Goal: Information Seeking & Learning: Check status

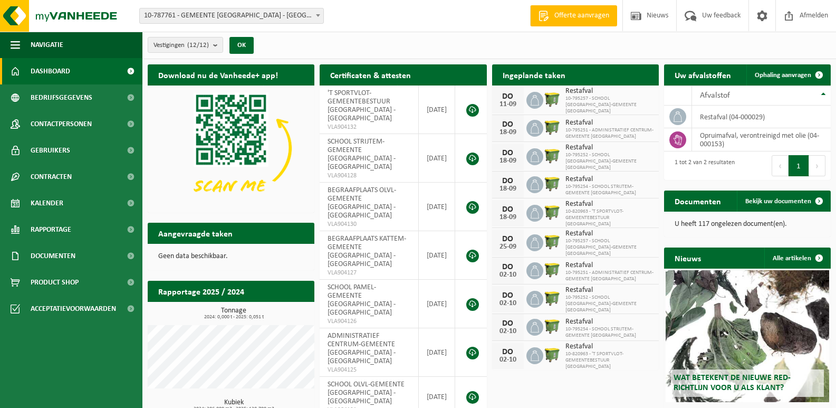
scroll to position [141, 0]
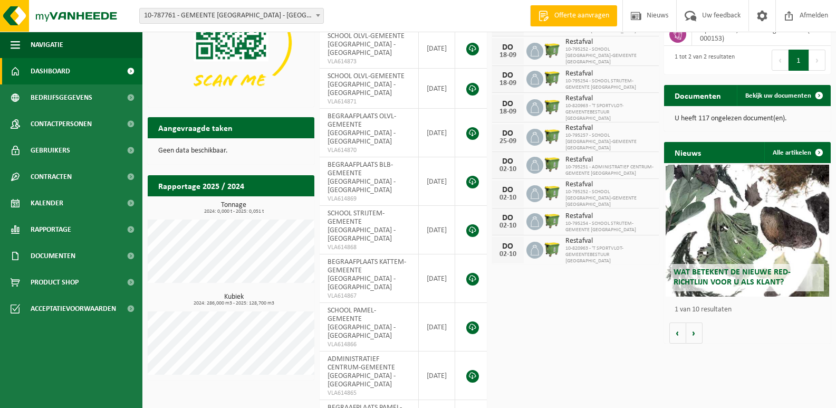
scroll to position [0, 0]
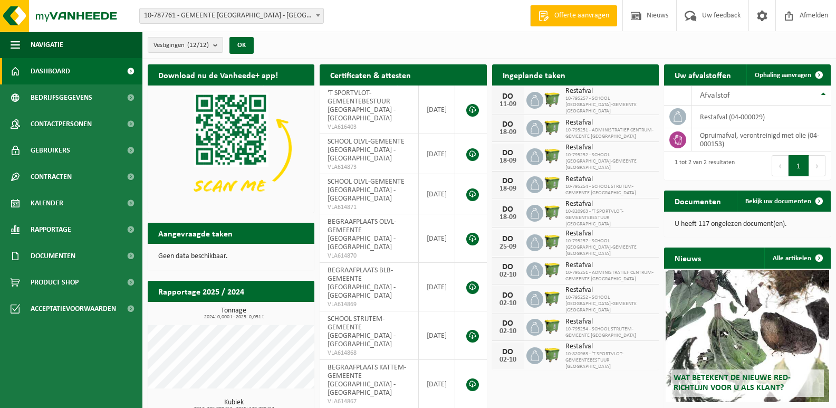
click at [602, 92] on span "Bekijk uw kalender" at bounding box center [612, 95] width 54 height 7
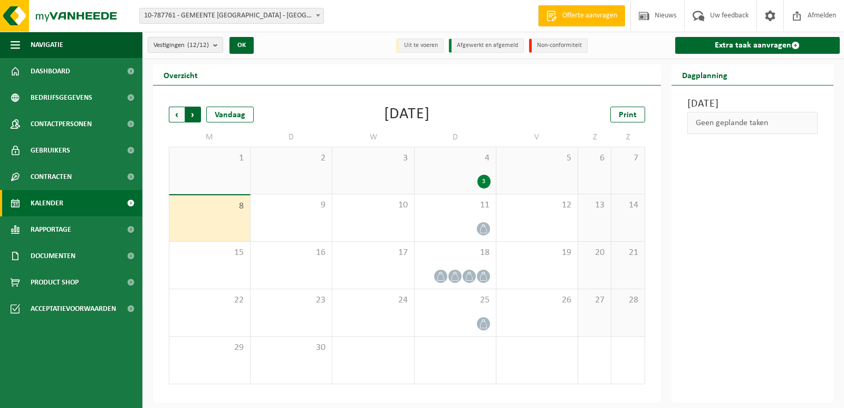
click at [171, 116] on span "Vorige" at bounding box center [177, 115] width 16 height 16
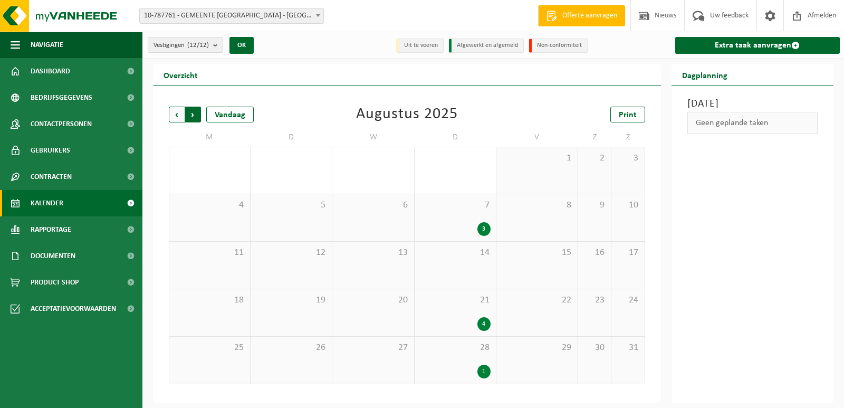
click at [175, 115] on span "Vorige" at bounding box center [177, 115] width 16 height 16
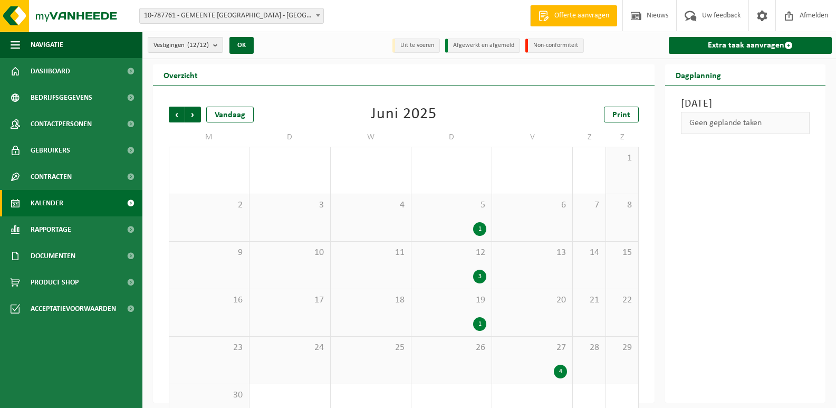
click at [175, 115] on span "Vorige" at bounding box center [177, 115] width 16 height 16
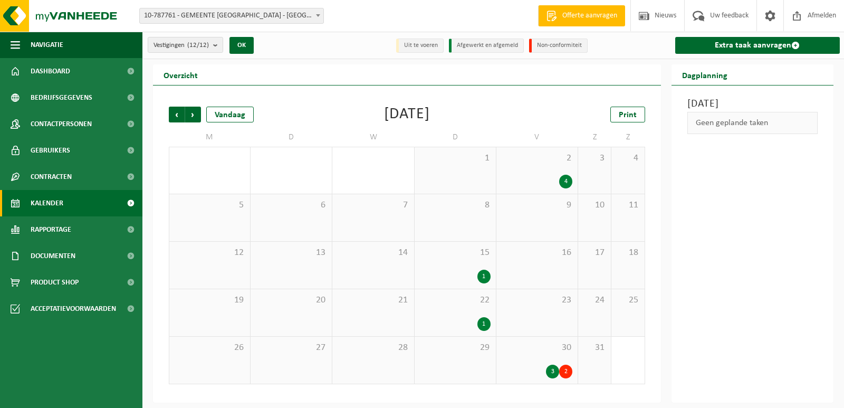
click at [175, 115] on span "Vorige" at bounding box center [177, 115] width 16 height 16
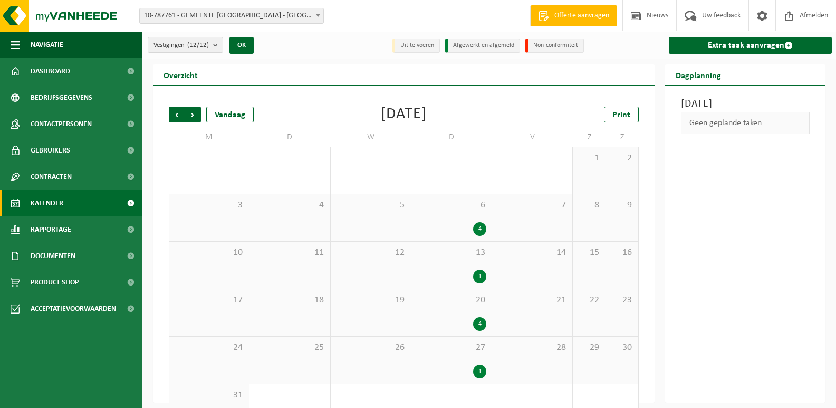
click at [175, 115] on span "Vorige" at bounding box center [177, 115] width 16 height 16
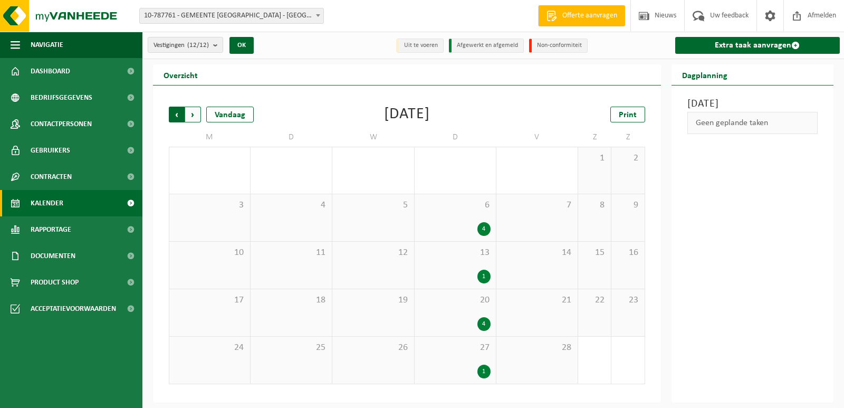
click at [196, 115] on span "Volgende" at bounding box center [193, 115] width 16 height 16
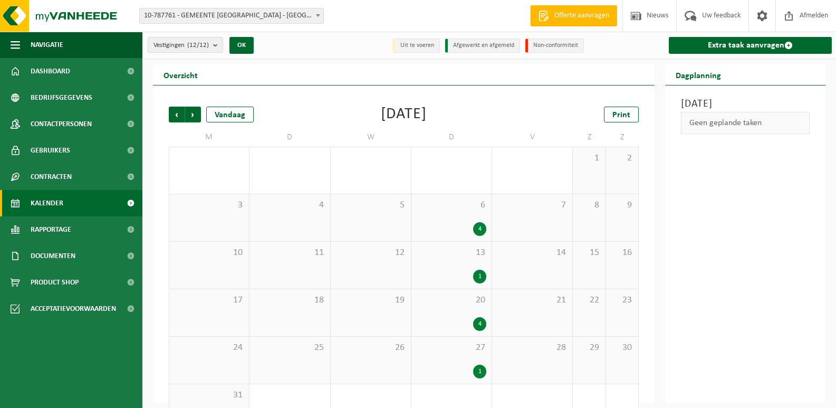
click at [484, 227] on div "4" at bounding box center [479, 229] width 13 height 14
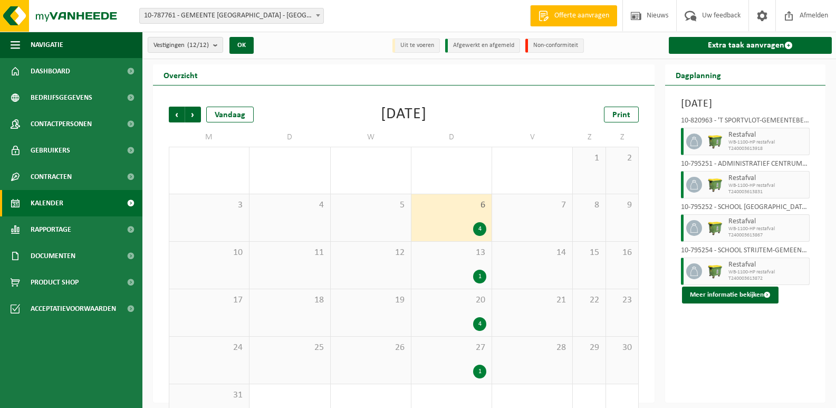
click at [475, 266] on div "13 1" at bounding box center [451, 265] width 80 height 47
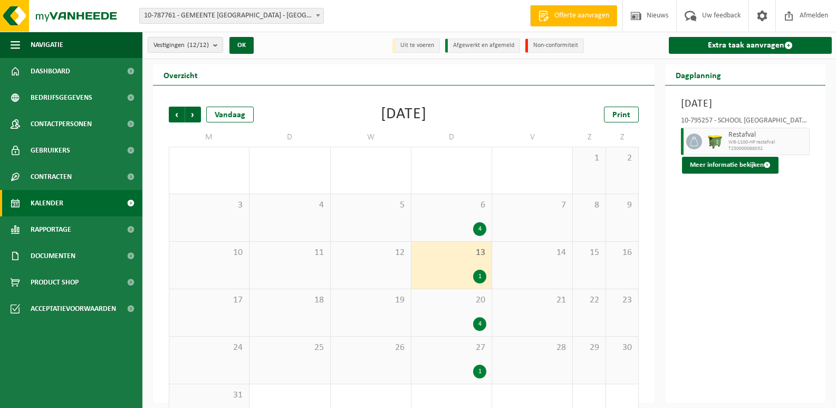
click at [465, 222] on div "4" at bounding box center [452, 229] width 70 height 14
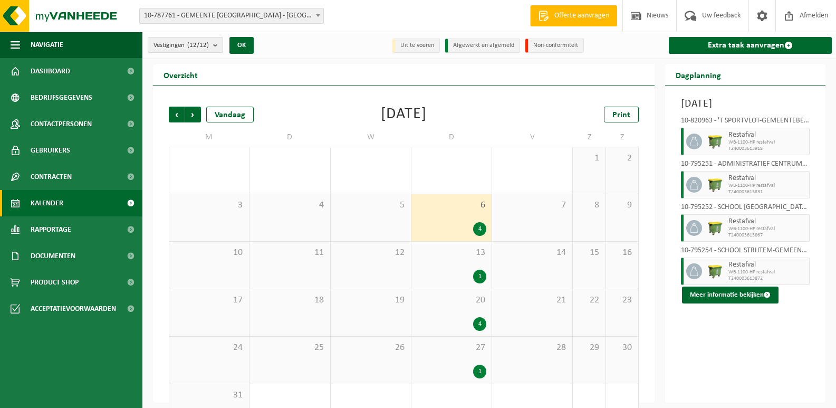
click at [473, 247] on span "13" at bounding box center [452, 253] width 70 height 12
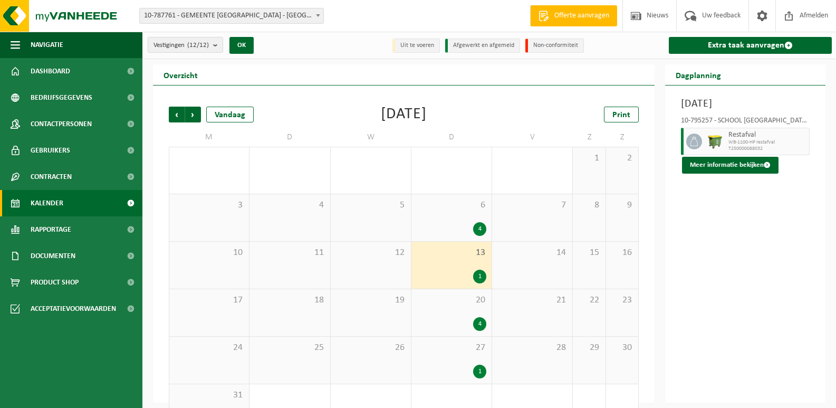
click at [476, 314] on div "20 4" at bounding box center [451, 312] width 80 height 47
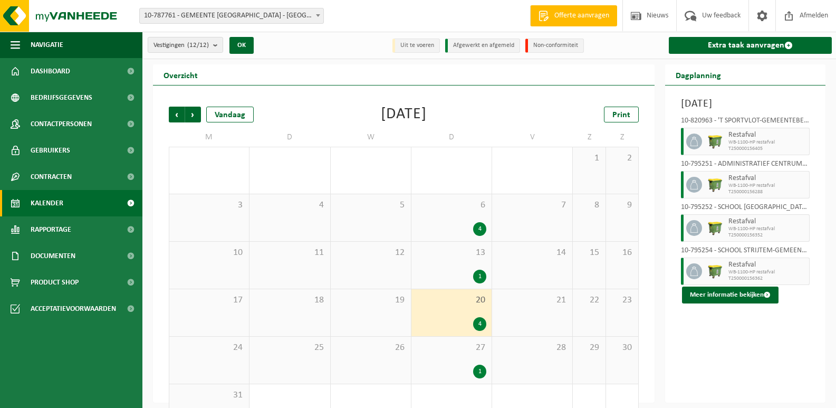
click at [479, 349] on span "27" at bounding box center [452, 348] width 70 height 12
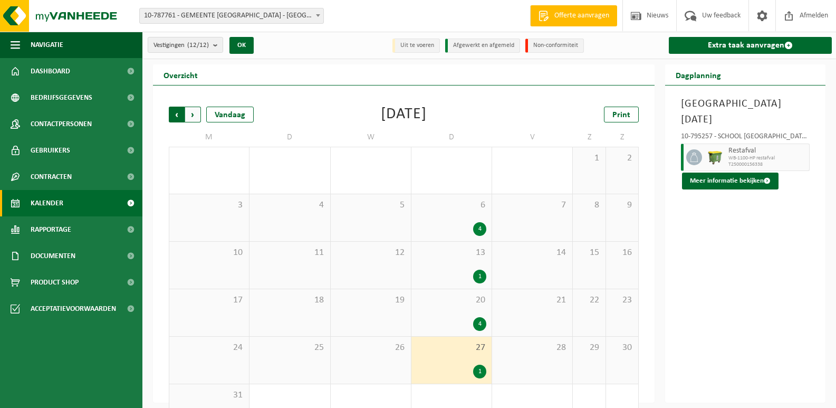
click at [195, 112] on span "Volgende" at bounding box center [193, 115] width 16 height 16
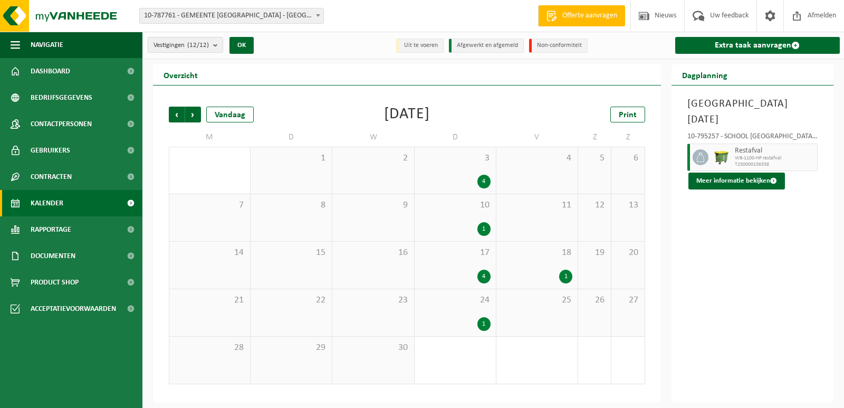
click at [195, 112] on span "Volgende" at bounding box center [193, 115] width 16 height 16
click at [563, 371] on div "2" at bounding box center [565, 371] width 13 height 14
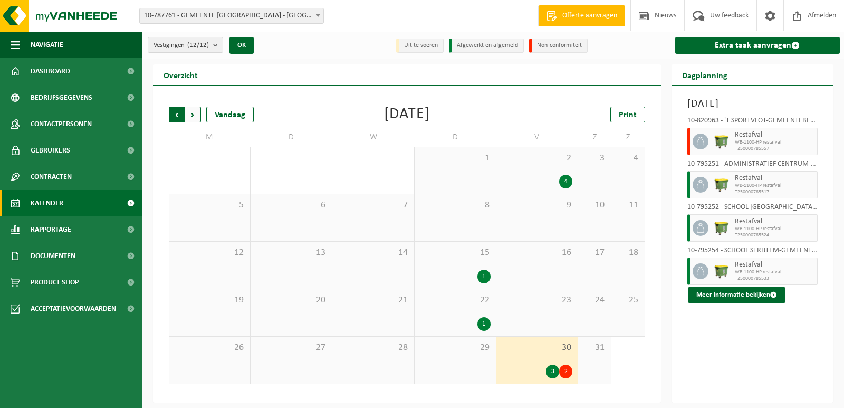
click at [189, 115] on span "Volgende" at bounding box center [193, 115] width 16 height 16
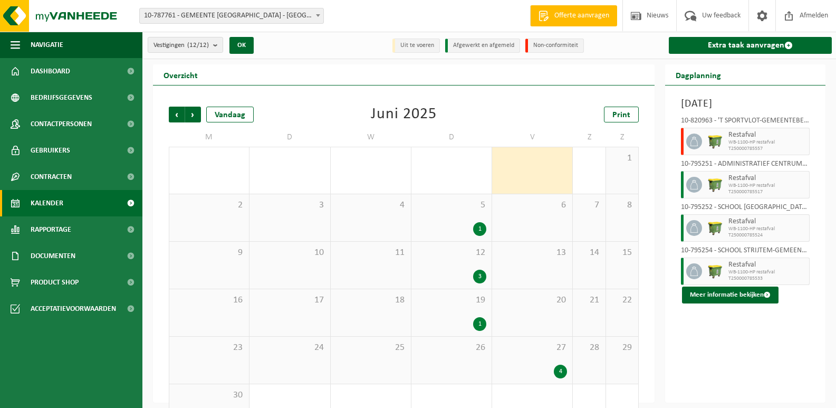
click at [189, 115] on span "Volgende" at bounding box center [193, 115] width 16 height 16
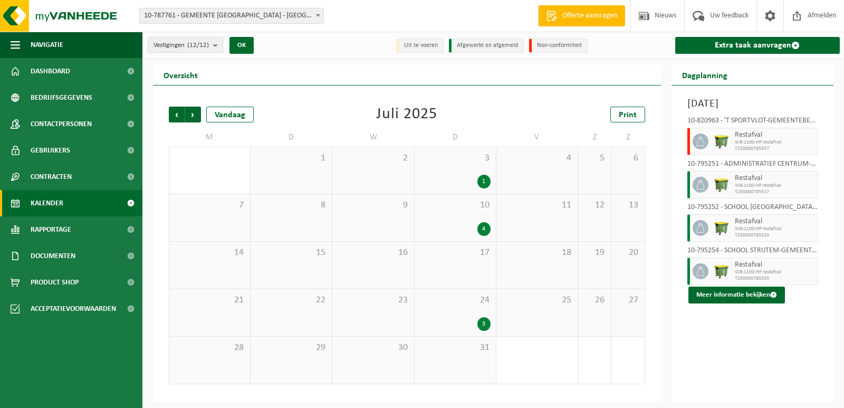
click at [189, 115] on span "Volgende" at bounding box center [193, 115] width 16 height 16
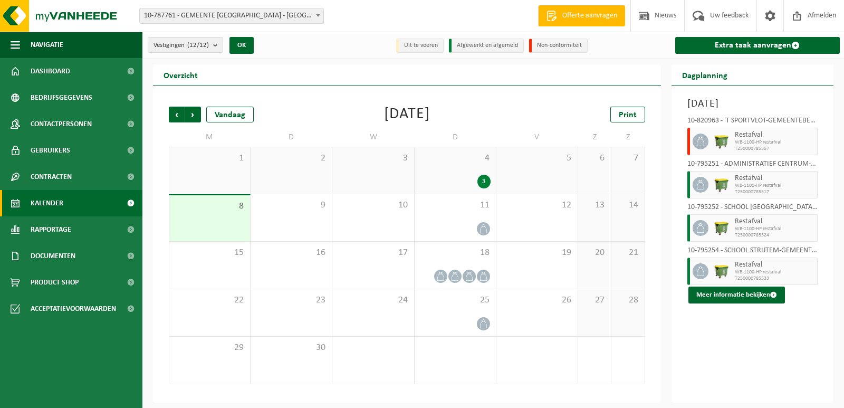
click at [189, 115] on span "Volgende" at bounding box center [193, 115] width 16 height 16
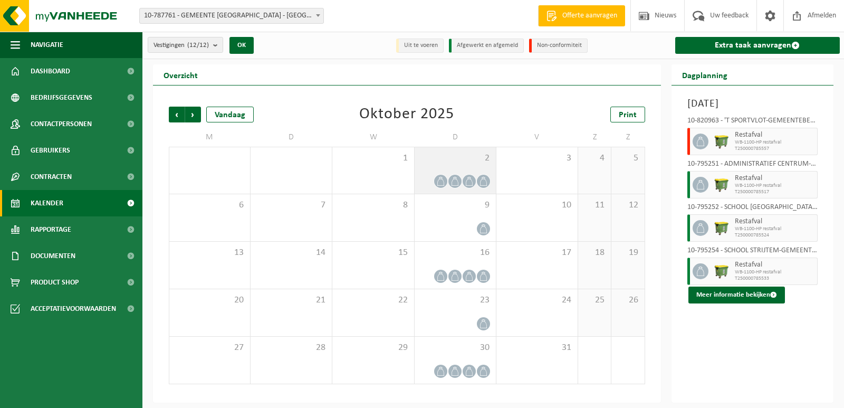
click at [445, 180] on span at bounding box center [440, 181] width 13 height 13
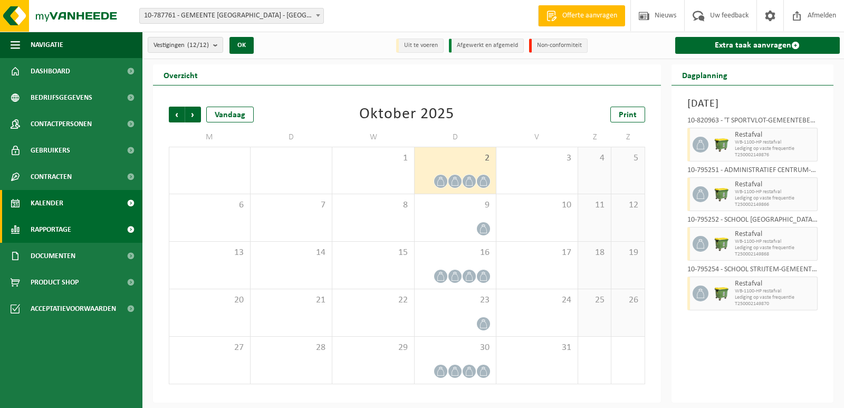
click at [121, 227] on span at bounding box center [131, 229] width 24 height 26
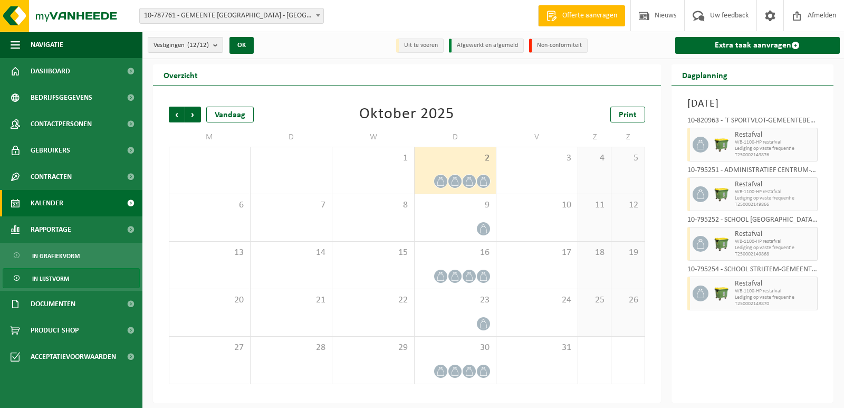
click at [66, 276] on span "In lijstvorm" at bounding box center [50, 278] width 37 height 20
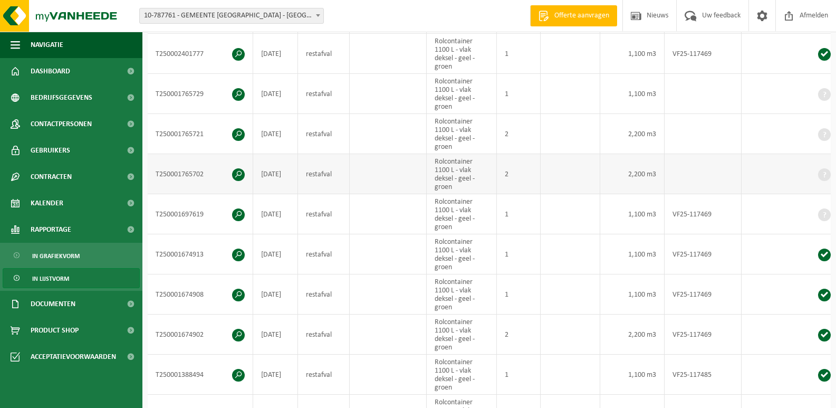
scroll to position [211, 0]
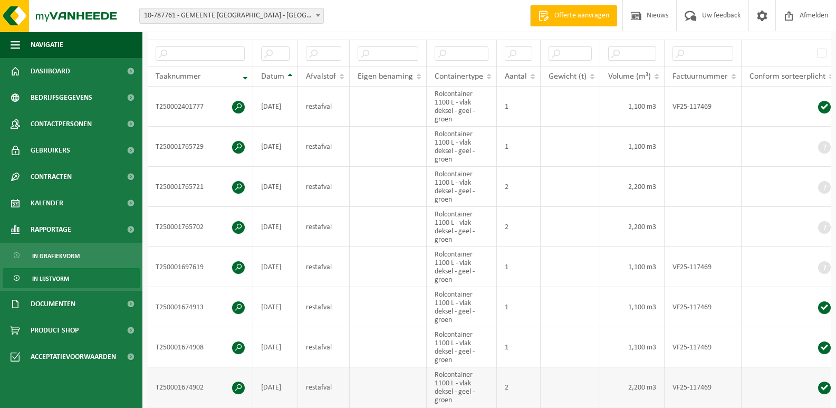
click at [237, 388] on span at bounding box center [238, 387] width 13 height 13
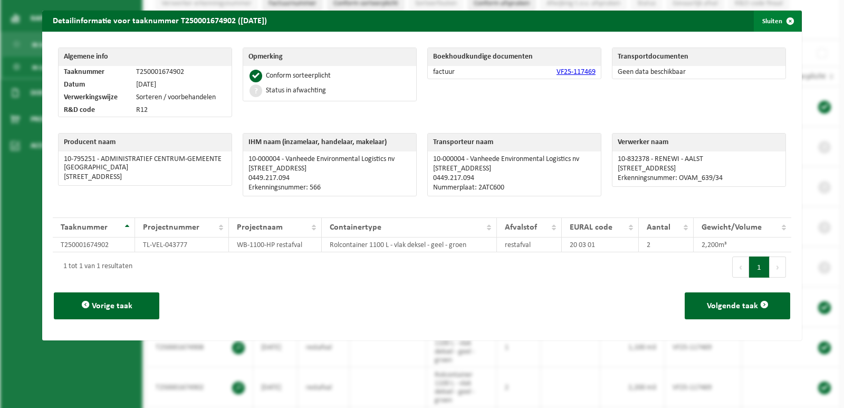
click at [784, 21] on span "button" at bounding box center [790, 21] width 21 height 21
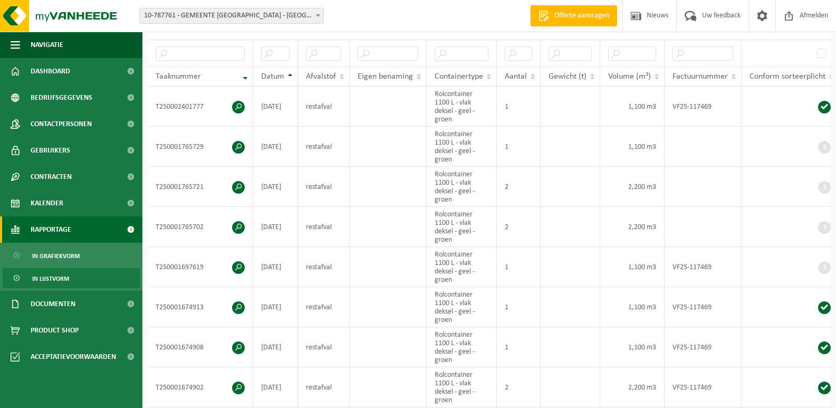
click at [71, 220] on span "Rapportage" at bounding box center [51, 229] width 41 height 26
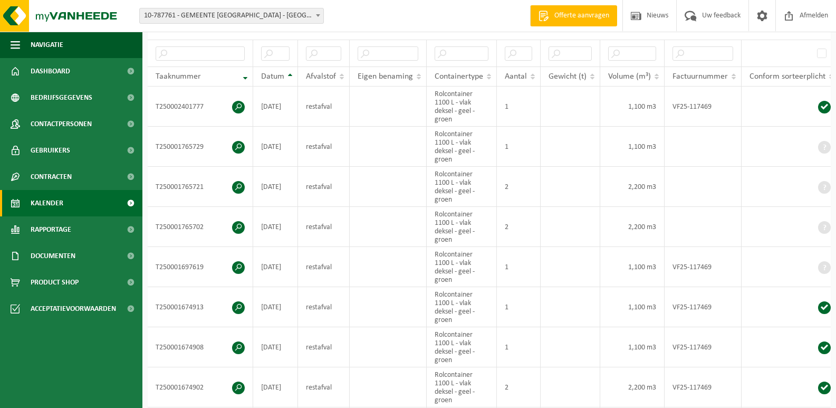
click at [75, 207] on link "Kalender" at bounding box center [71, 203] width 142 height 26
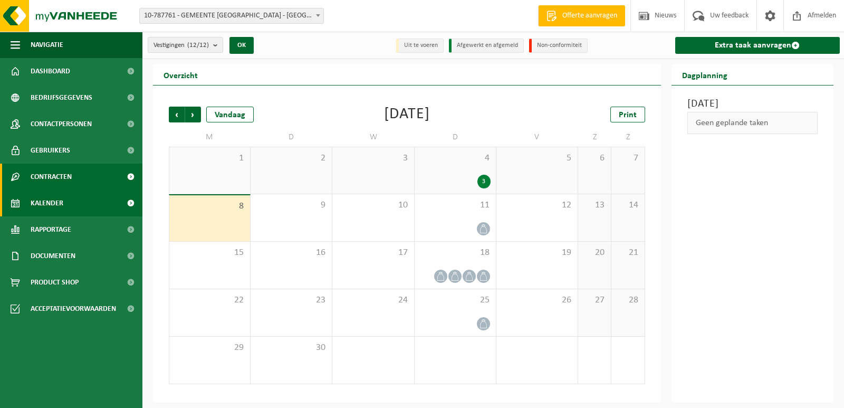
click at [132, 168] on span at bounding box center [131, 177] width 24 height 26
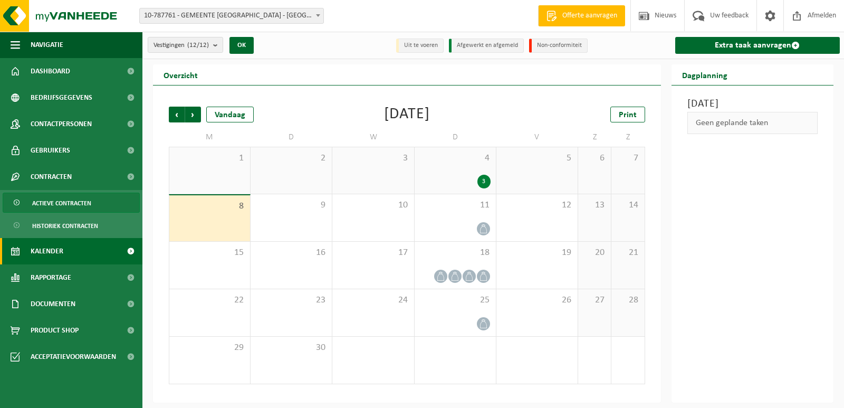
click at [91, 206] on span "Actieve contracten" at bounding box center [61, 203] width 59 height 20
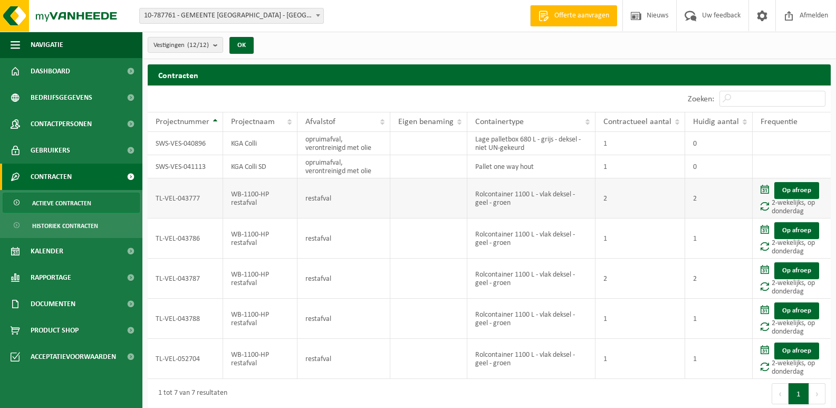
click at [316, 201] on td "restafval" at bounding box center [344, 198] width 93 height 40
click at [524, 266] on td "Rolcontainer 1100 L - vlak deksel - geel - groen" at bounding box center [531, 278] width 128 height 40
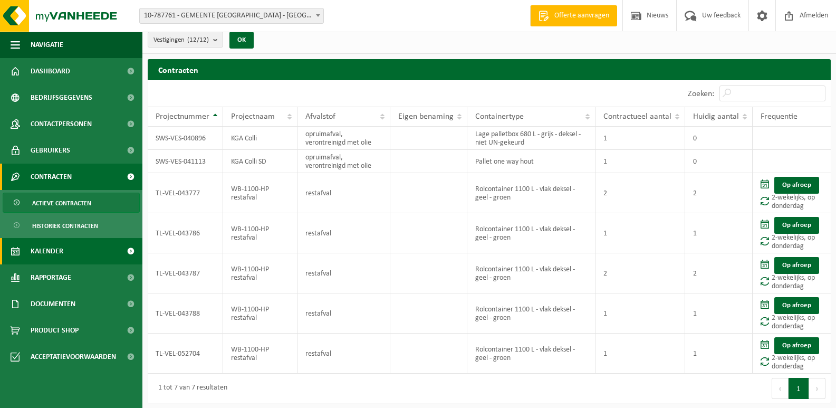
click at [75, 256] on link "Kalender" at bounding box center [71, 251] width 142 height 26
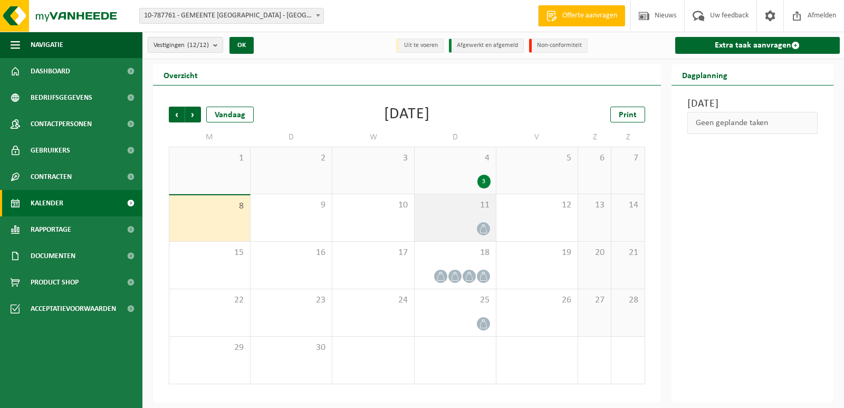
click at [481, 229] on icon at bounding box center [483, 228] width 9 height 9
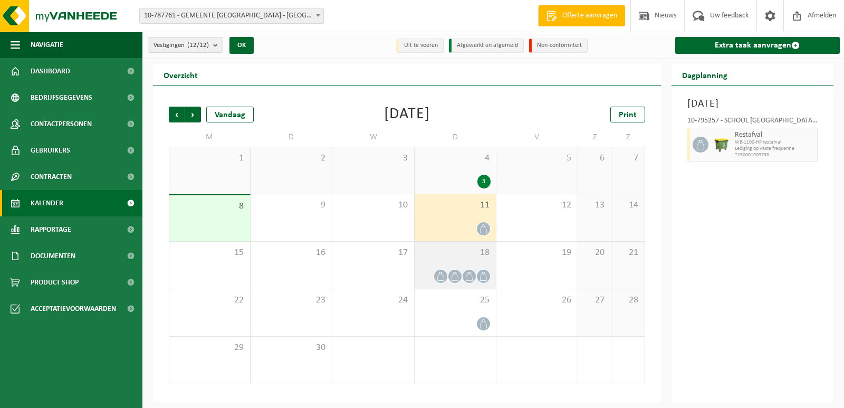
click at [448, 276] on div at bounding box center [455, 276] width 14 height 14
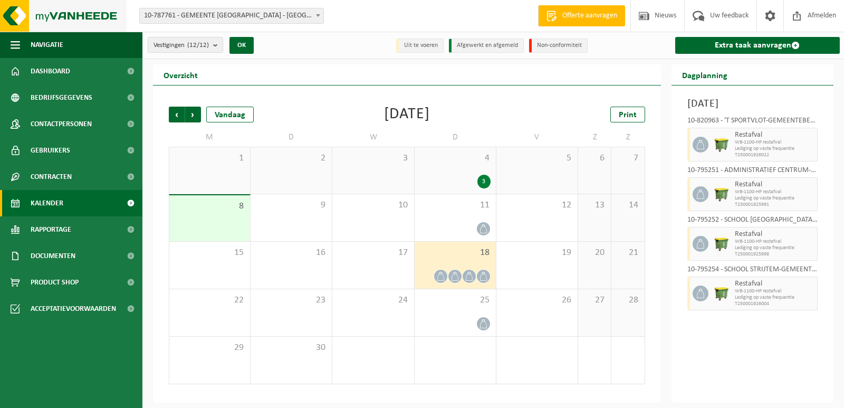
click at [73, 10] on img at bounding box center [63, 16] width 127 height 32
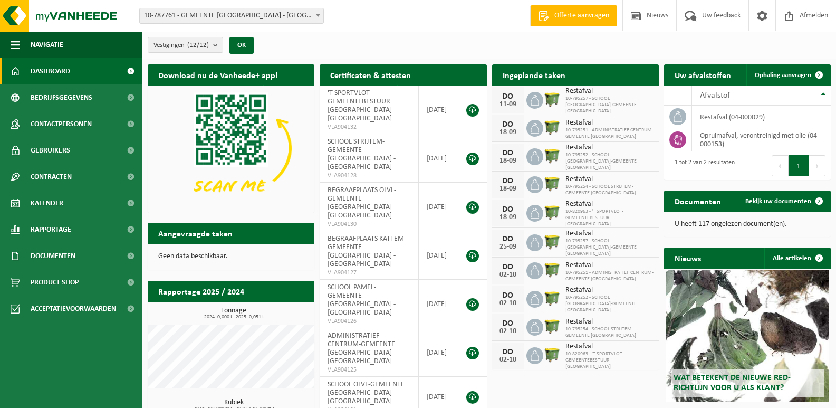
click at [209, 292] on h2 "Rapportage 2025 / 2024" at bounding box center [201, 291] width 107 height 21
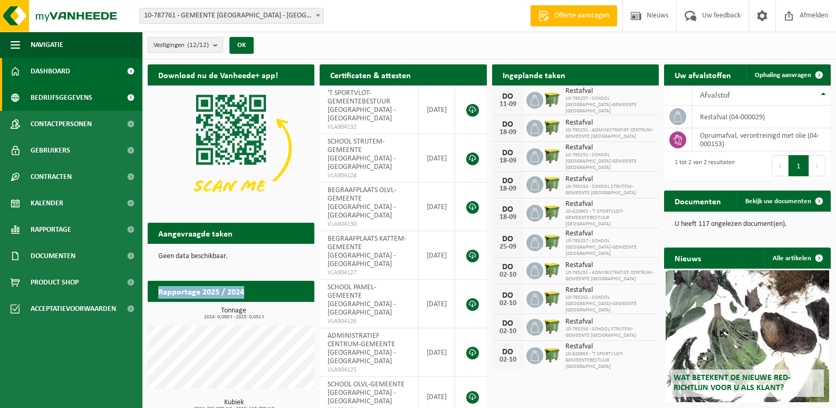
click at [42, 103] on span "Bedrijfsgegevens" at bounding box center [62, 97] width 62 height 26
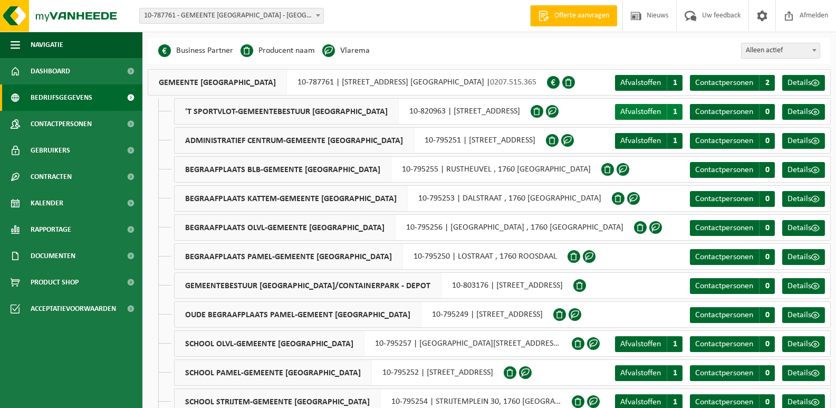
click at [656, 111] on span "Afvalstoffen" at bounding box center [640, 112] width 41 height 8
click at [645, 141] on span "Afvalstoffen" at bounding box center [640, 141] width 41 height 8
click at [811, 150] on div "Afvalstoffen A 1 Contactpersonen C 0 Details" at bounding box center [721, 140] width 218 height 25
click at [810, 145] on span "Details" at bounding box center [800, 141] width 24 height 8
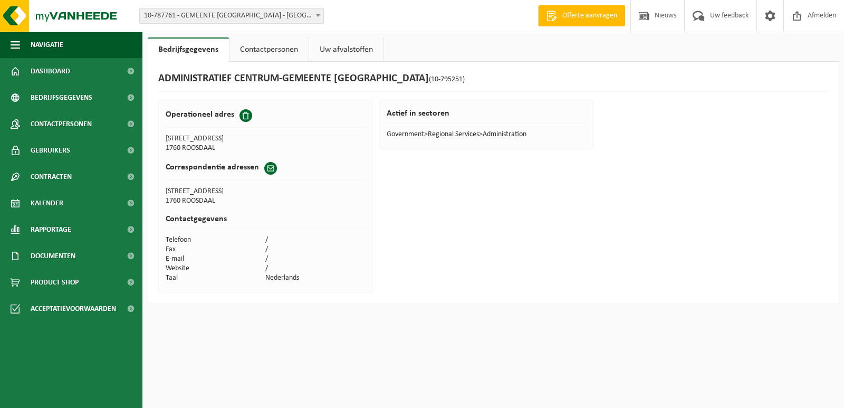
click at [337, 49] on link "Uw afvalstoffen" at bounding box center [346, 49] width 74 height 24
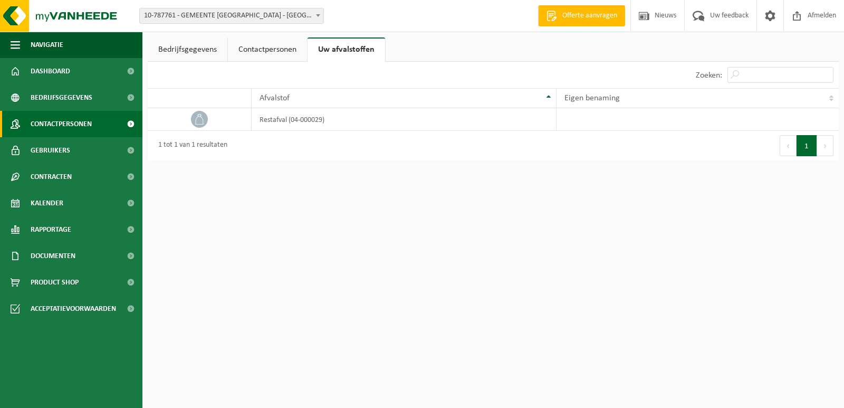
click at [108, 129] on link "Contactpersonen" at bounding box center [71, 124] width 142 height 26
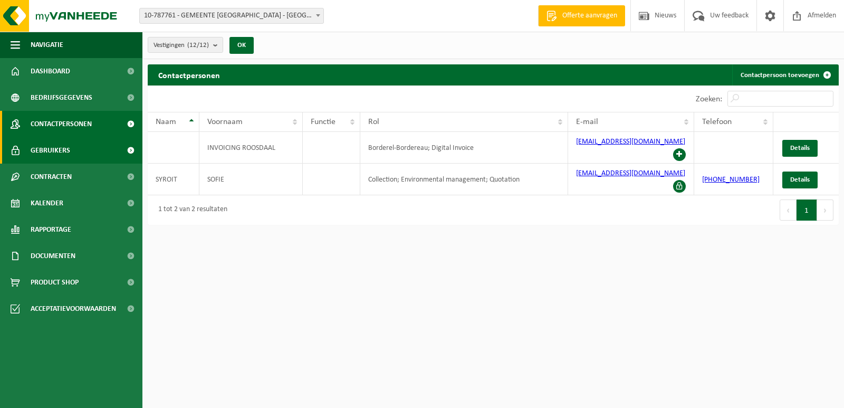
click at [102, 147] on link "Gebruikers" at bounding box center [71, 150] width 142 height 26
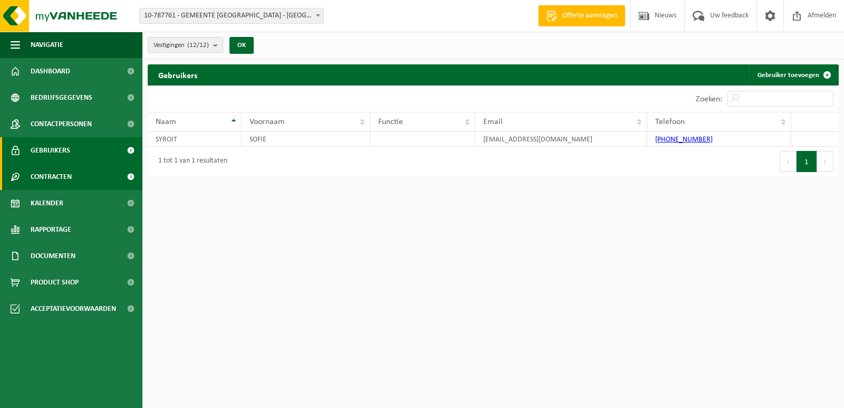
click at [103, 165] on link "Contracten" at bounding box center [71, 177] width 142 height 26
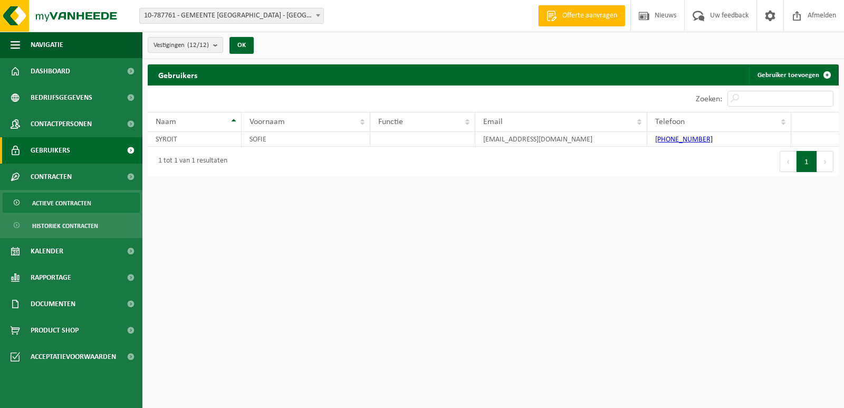
click at [95, 198] on link "Actieve contracten" at bounding box center [71, 203] width 137 height 20
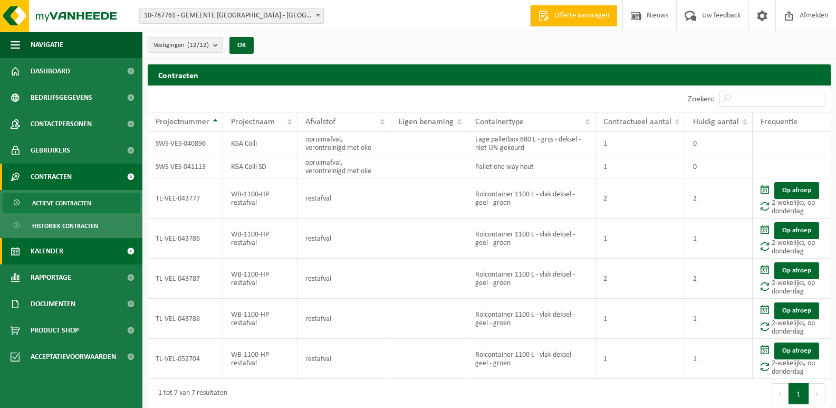
click at [89, 244] on link "Kalender" at bounding box center [71, 251] width 142 height 26
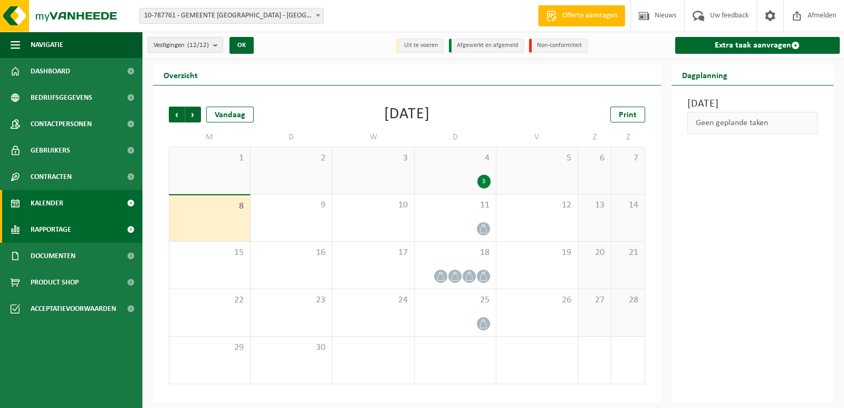
click at [101, 235] on link "Rapportage" at bounding box center [71, 229] width 142 height 26
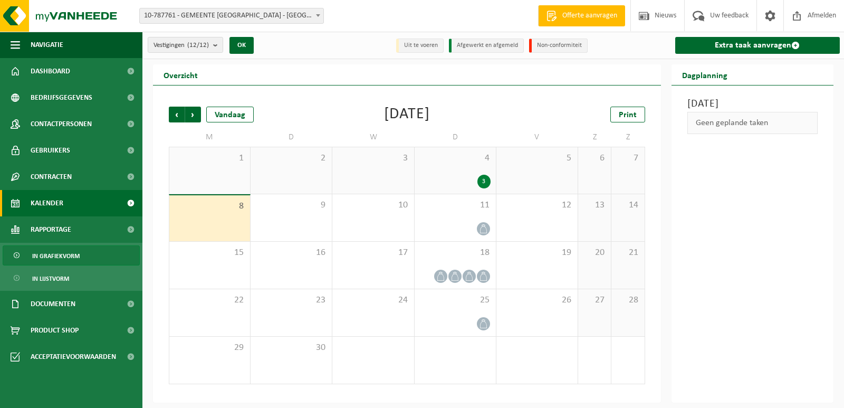
click at [98, 249] on link "In grafiekvorm" at bounding box center [71, 255] width 137 height 20
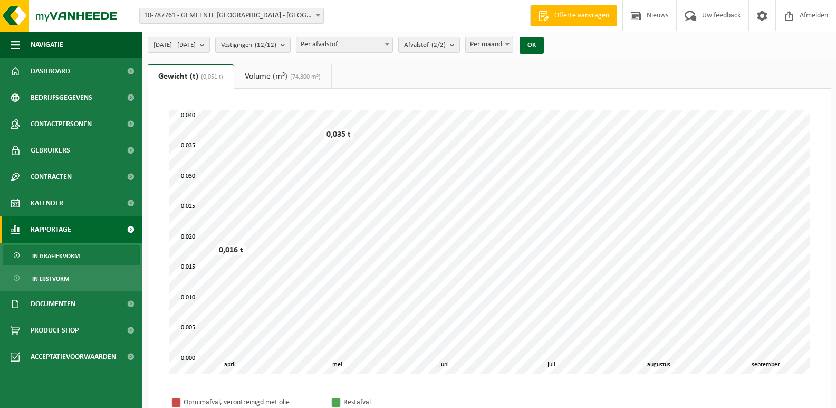
click at [303, 80] on span "(74,800 m³)" at bounding box center [303, 77] width 33 height 6
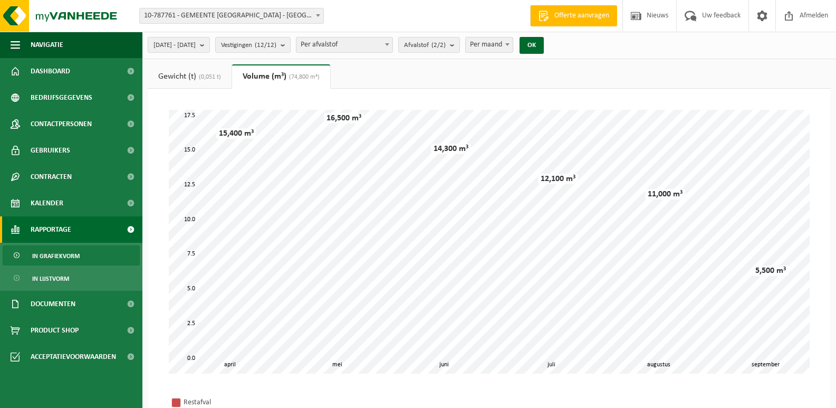
click at [219, 77] on span "(0,051 t)" at bounding box center [208, 77] width 25 height 6
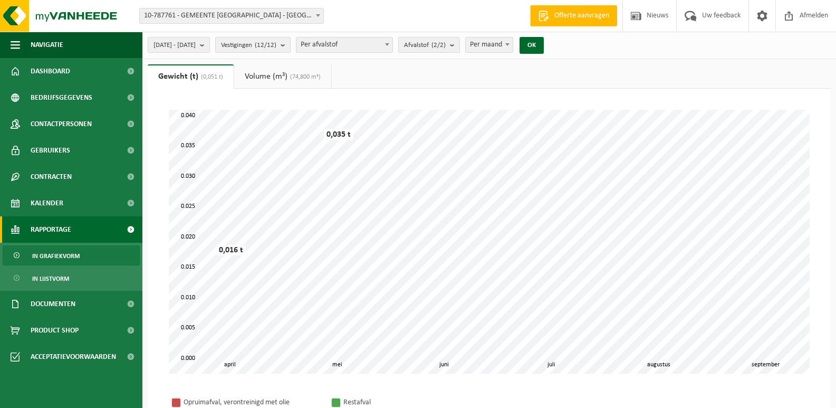
click at [286, 72] on link "Volume (m³) (74,800 m³)" at bounding box center [282, 76] width 97 height 24
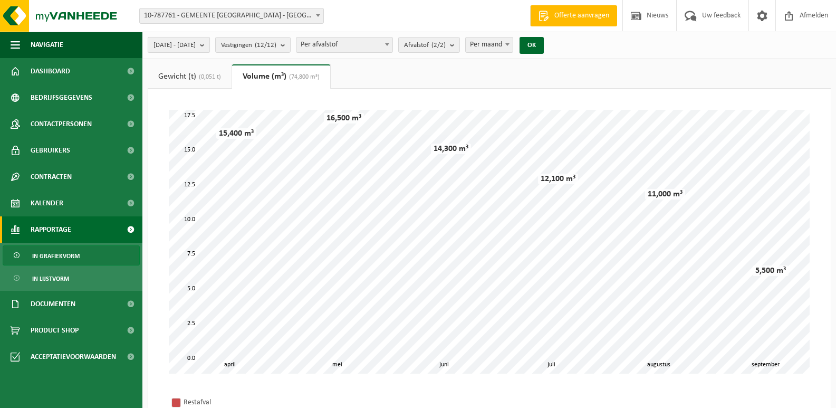
click at [210, 47] on button "[DATE] - [DATE]" at bounding box center [179, 45] width 62 height 16
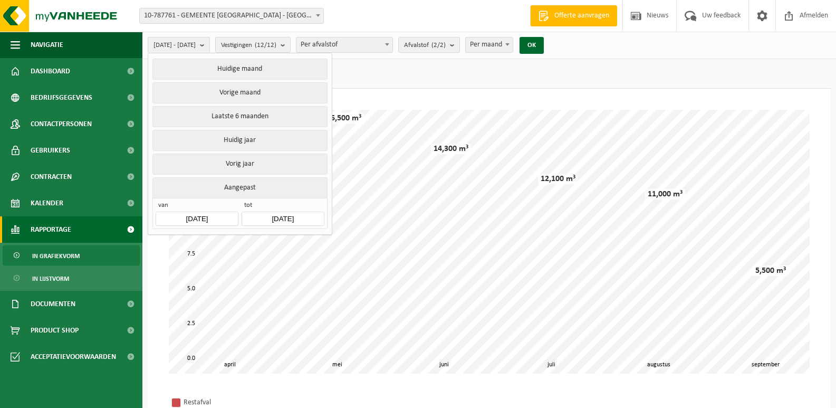
click at [210, 47] on button "[DATE] - [DATE]" at bounding box center [179, 45] width 62 height 16
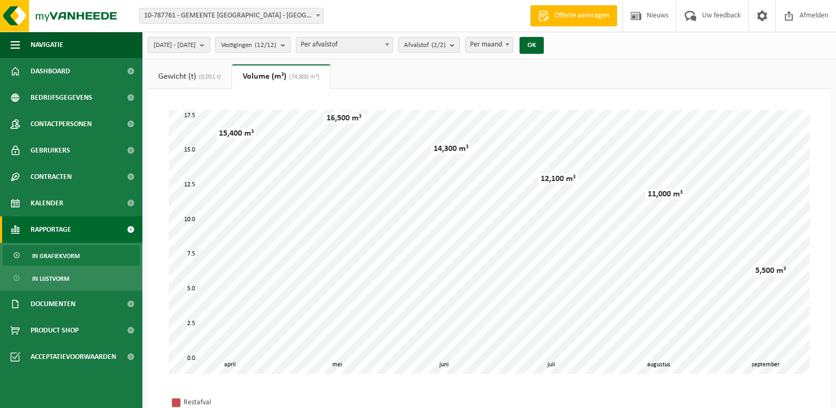
click at [210, 47] on button "[DATE] - [DATE]" at bounding box center [179, 45] width 62 height 16
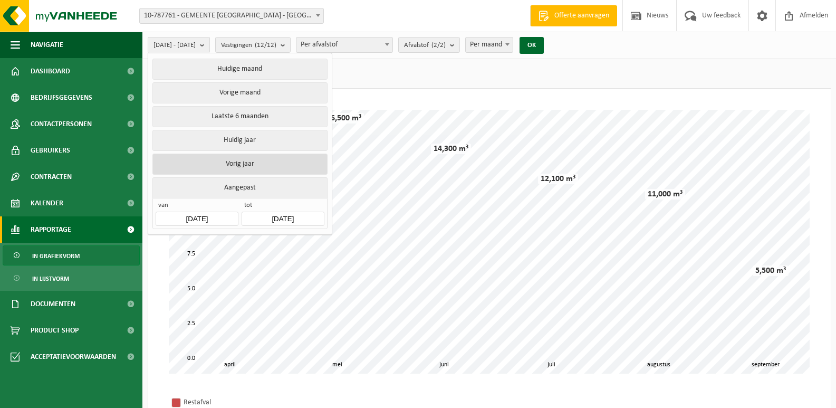
click at [249, 162] on button "Vorig jaar" at bounding box center [239, 163] width 175 height 21
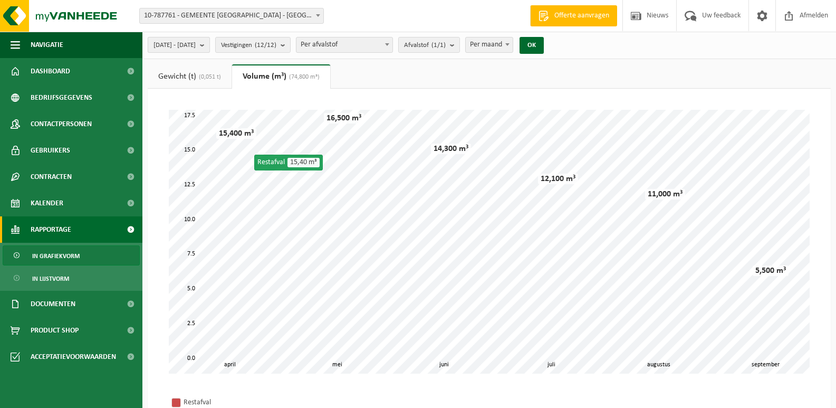
click at [210, 44] on button "[DATE] - [DATE]" at bounding box center [179, 45] width 62 height 16
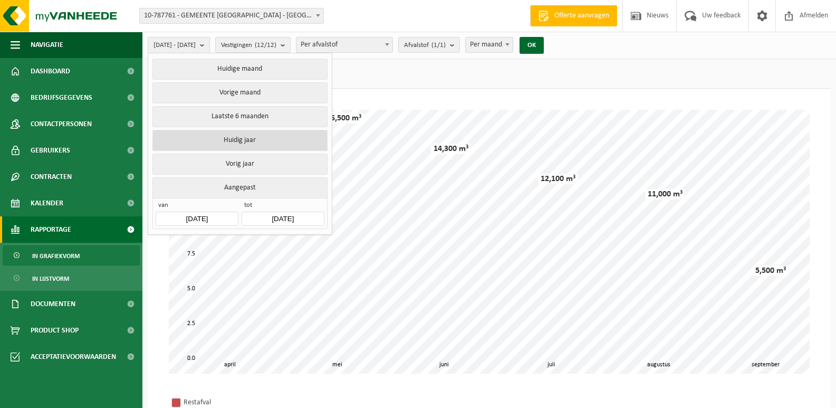
click at [236, 138] on button "Huidig jaar" at bounding box center [239, 140] width 175 height 21
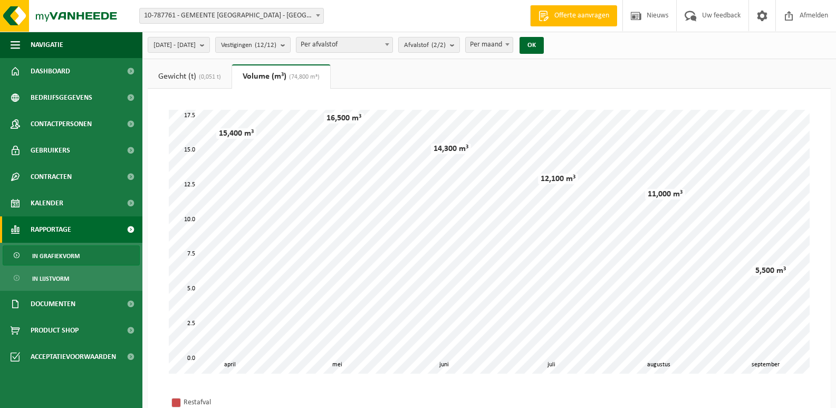
click at [199, 78] on span "(0,051 t)" at bounding box center [208, 77] width 25 height 6
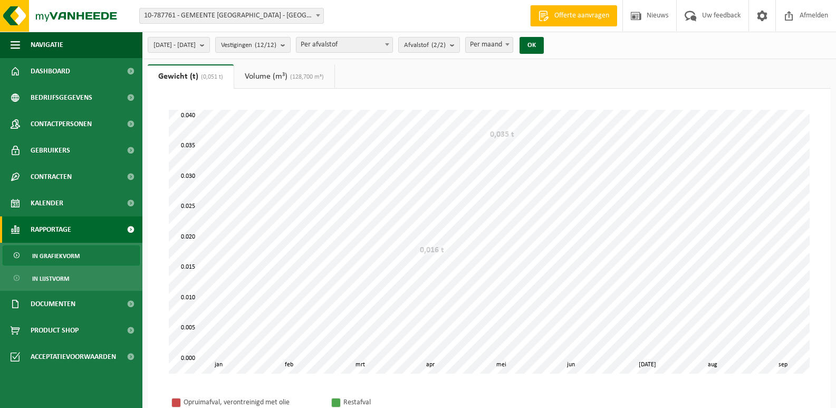
click at [273, 76] on link "Volume (m³) (128,700 m³)" at bounding box center [284, 76] width 100 height 24
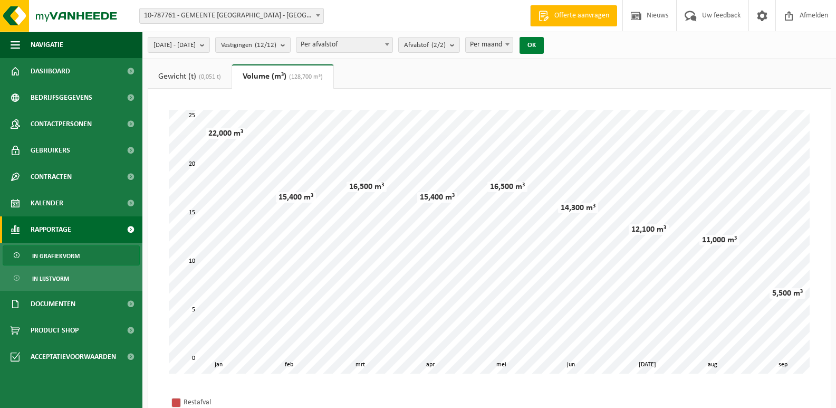
click at [544, 44] on button "OK" at bounding box center [532, 45] width 24 height 17
click at [272, 43] on span "Vestigingen (12/12)" at bounding box center [248, 45] width 55 height 16
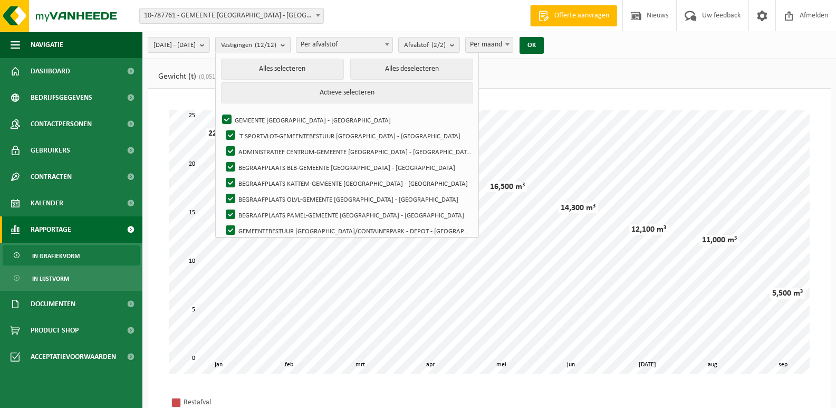
click at [272, 43] on span "Vestigingen (12/12)" at bounding box center [248, 45] width 55 height 16
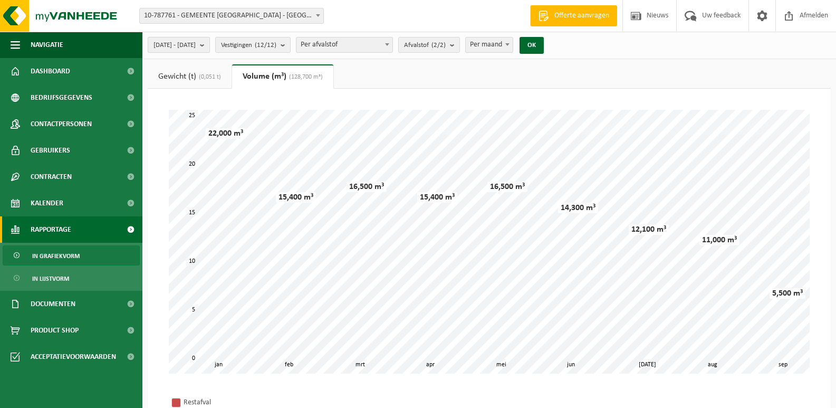
click at [209, 43] on b "submit" at bounding box center [204, 44] width 9 height 15
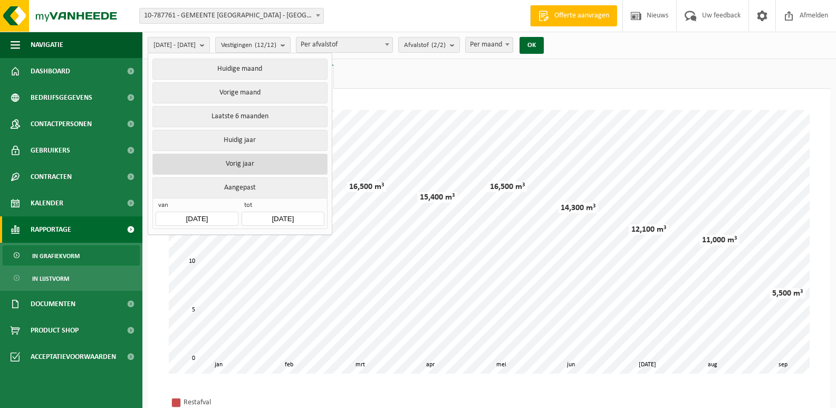
click at [245, 164] on button "Vorig jaar" at bounding box center [239, 163] width 175 height 21
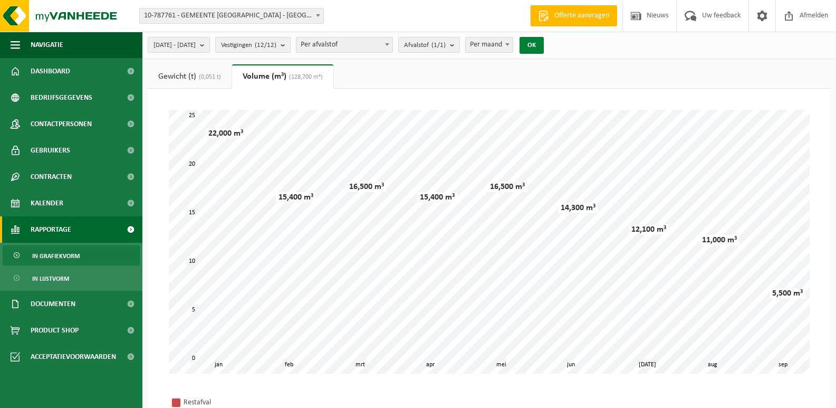
click at [544, 47] on button "OK" at bounding box center [532, 45] width 24 height 17
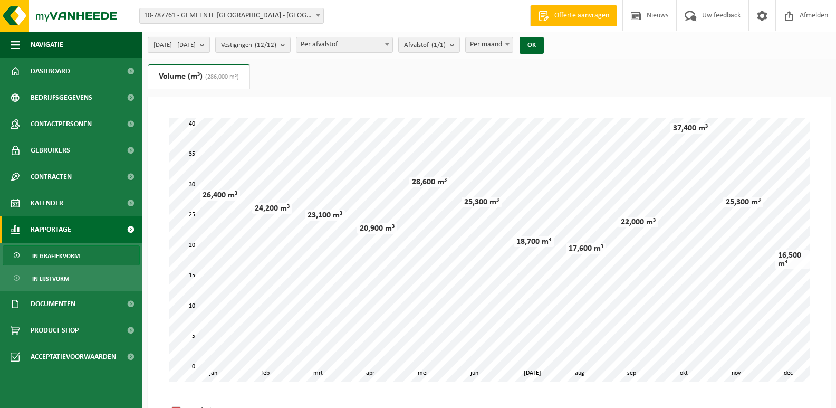
click at [196, 44] on span "[DATE] - [DATE]" at bounding box center [174, 45] width 42 height 16
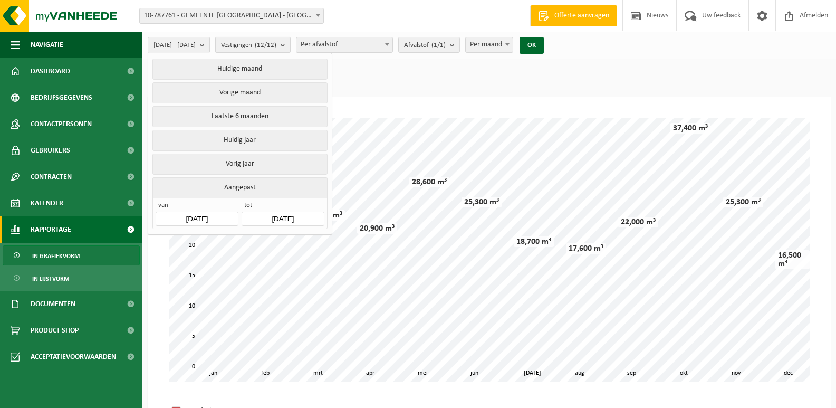
click at [258, 41] on span "Vestigingen (12/12)" at bounding box center [248, 45] width 55 height 16
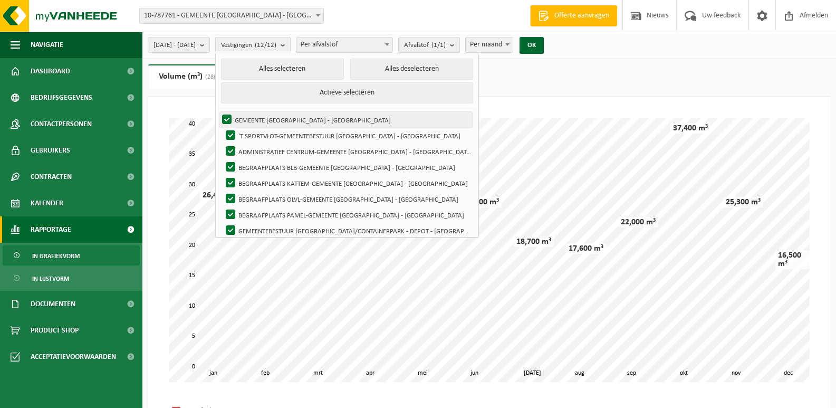
click at [253, 121] on label "GEMEENTE [GEOGRAPHIC_DATA] - [GEOGRAPHIC_DATA]" at bounding box center [346, 120] width 252 height 16
click at [218, 112] on input "GEMEENTE [GEOGRAPHIC_DATA] - [GEOGRAPHIC_DATA]" at bounding box center [218, 111] width 1 height 1
checkbox input "false"
click at [255, 131] on label "'T SPORTVLOT-GEMEENTEBESTUUR [GEOGRAPHIC_DATA] - [GEOGRAPHIC_DATA]" at bounding box center [348, 136] width 248 height 16
click at [222, 128] on input "'T SPORTVLOT-GEMEENTEBESTUUR [GEOGRAPHIC_DATA] - [GEOGRAPHIC_DATA]" at bounding box center [222, 127] width 1 height 1
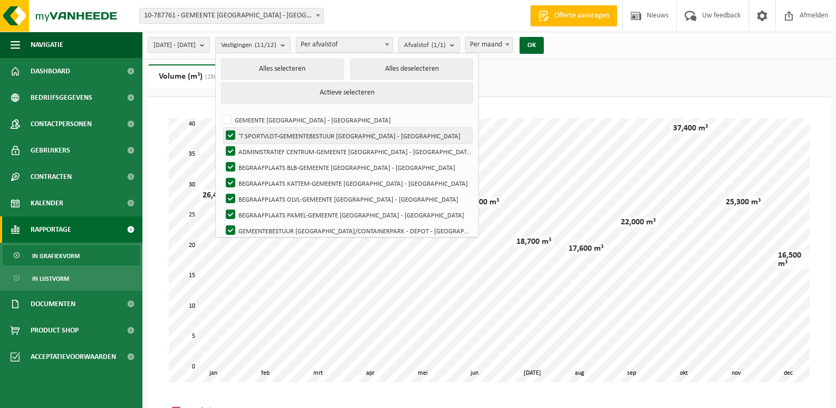
checkbox input "false"
drag, startPoint x: 255, startPoint y: 145, endPoint x: 255, endPoint y: 152, distance: 7.9
click at [255, 146] on label "ADMINISTRATIEF CENTRUM-GEMEENTE [GEOGRAPHIC_DATA] - [GEOGRAPHIC_DATA]" at bounding box center [348, 151] width 248 height 16
click at [222, 143] on input "ADMINISTRATIEF CENTRUM-GEMEENTE [GEOGRAPHIC_DATA] - [GEOGRAPHIC_DATA]" at bounding box center [222, 143] width 1 height 1
checkbox input "false"
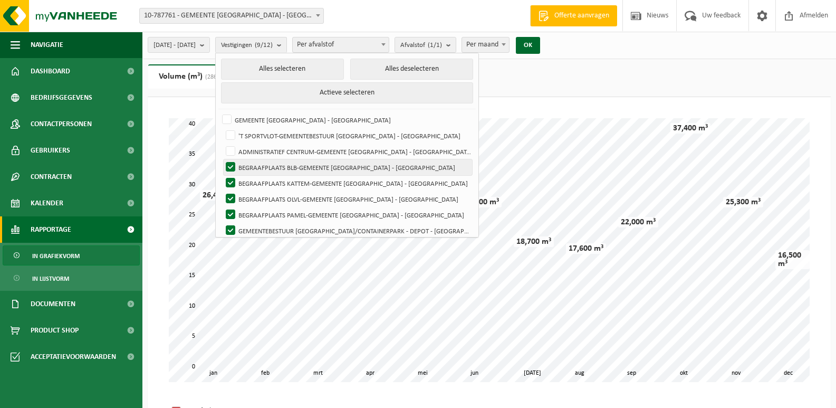
drag, startPoint x: 255, startPoint y: 162, endPoint x: 255, endPoint y: 172, distance: 9.5
click at [255, 168] on label "BEGRAAFPLAATS BLB-GEMEENTE [GEOGRAPHIC_DATA] - [GEOGRAPHIC_DATA]" at bounding box center [348, 167] width 248 height 16
click at [222, 159] on input "BEGRAAFPLAATS BLB-GEMEENTE [GEOGRAPHIC_DATA] - [GEOGRAPHIC_DATA]" at bounding box center [222, 159] width 1 height 1
checkbox input "false"
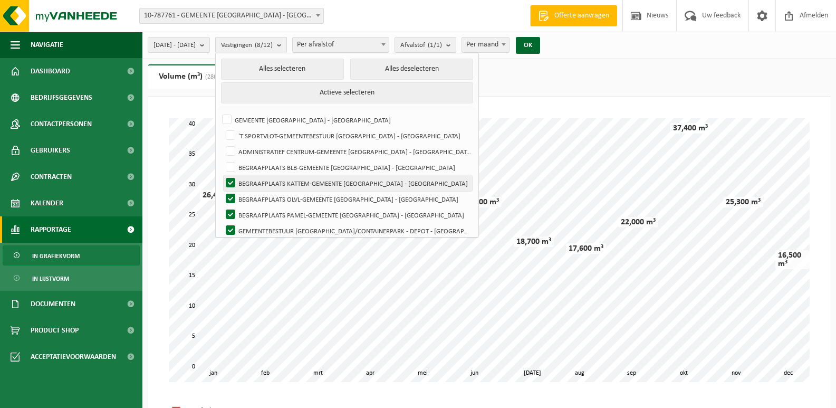
click at [255, 185] on label "BEGRAAFPLAATS KATTEM-GEMEENTE [GEOGRAPHIC_DATA] - [GEOGRAPHIC_DATA]" at bounding box center [348, 183] width 248 height 16
click at [222, 175] on input "BEGRAAFPLAATS KATTEM-GEMEENTE [GEOGRAPHIC_DATA] - [GEOGRAPHIC_DATA]" at bounding box center [222, 175] width 1 height 1
checkbox input "false"
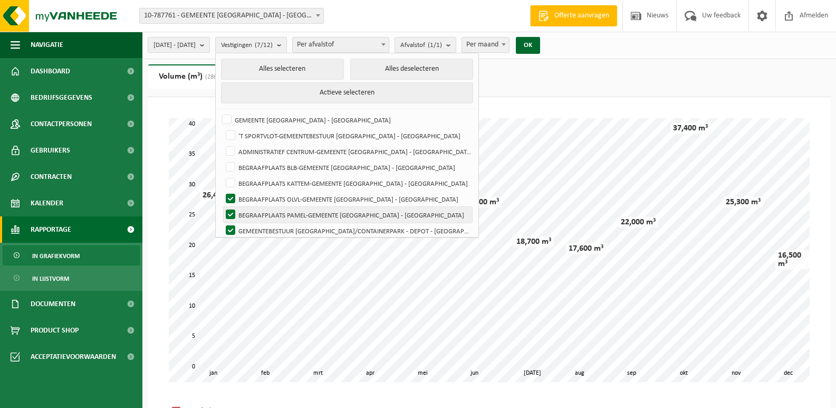
drag, startPoint x: 258, startPoint y: 205, endPoint x: 258, endPoint y: 215, distance: 9.5
click at [258, 208] on ul "Alles selecteren Alles deselecteren Actieve selecteren GEMEENTE [GEOGRAPHIC_DAT…" at bounding box center [347, 180] width 263 height 254
click at [258, 223] on label "GEMEENTEBESTUUR [GEOGRAPHIC_DATA]/CONTAINERPARK - DEPOT - [GEOGRAPHIC_DATA]" at bounding box center [348, 231] width 248 height 16
click at [222, 222] on input "GEMEENTEBESTUUR [GEOGRAPHIC_DATA]/CONTAINERPARK - DEPOT - [GEOGRAPHIC_DATA]" at bounding box center [222, 222] width 1 height 1
checkbox input "false"
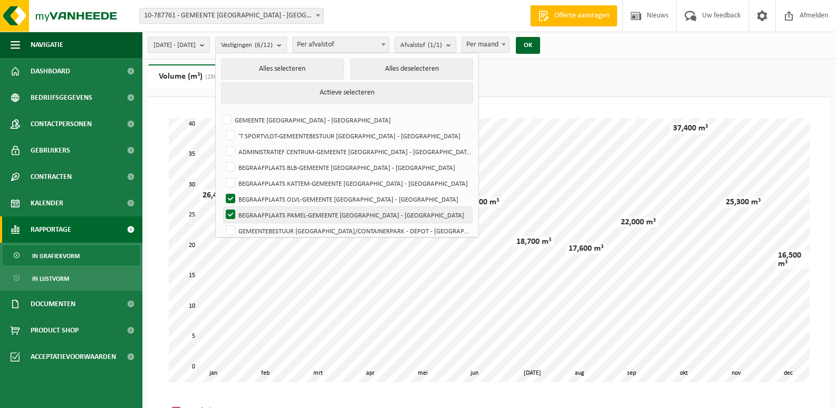
click at [254, 212] on label "BEGRAAFPLAATS PAMEL-GEMEENTE [GEOGRAPHIC_DATA] - [GEOGRAPHIC_DATA]" at bounding box center [348, 215] width 248 height 16
click at [222, 207] on input "BEGRAAFPLAATS PAMEL-GEMEENTE [GEOGRAPHIC_DATA] - [GEOGRAPHIC_DATA]" at bounding box center [222, 206] width 1 height 1
checkbox input "false"
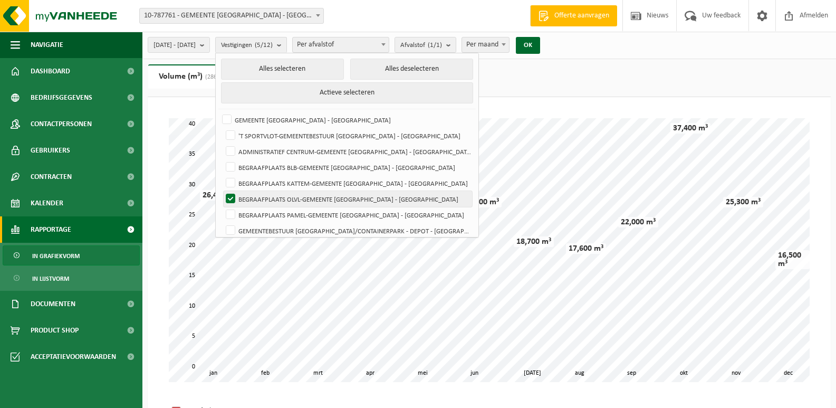
click at [256, 198] on label "BEGRAAFPLAATS OLVL-GEMEENTE [GEOGRAPHIC_DATA] - [GEOGRAPHIC_DATA]" at bounding box center [348, 199] width 248 height 16
click at [222, 191] on input "BEGRAAFPLAATS OLVL-GEMEENTE [GEOGRAPHIC_DATA] - [GEOGRAPHIC_DATA]" at bounding box center [222, 190] width 1 height 1
checkbox input "false"
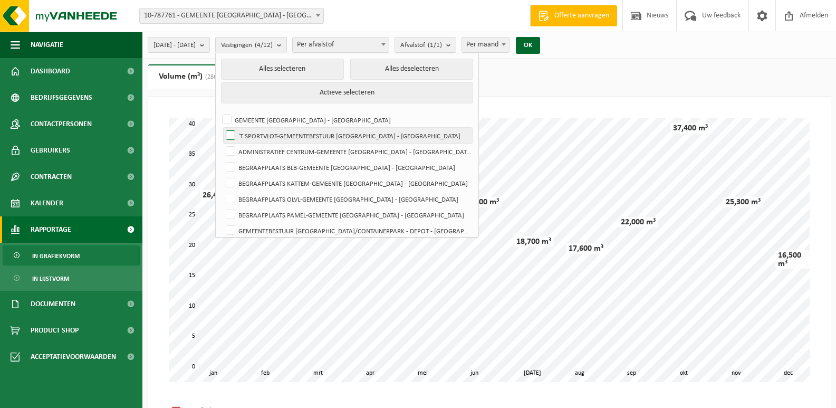
click at [261, 139] on label "'T SPORTVLOT-GEMEENTEBESTUUR [GEOGRAPHIC_DATA] - [GEOGRAPHIC_DATA]" at bounding box center [348, 136] width 248 height 16
click at [222, 128] on input "'T SPORTVLOT-GEMEENTEBESTUUR [GEOGRAPHIC_DATA] - [GEOGRAPHIC_DATA]" at bounding box center [222, 127] width 1 height 1
checkbox input "true"
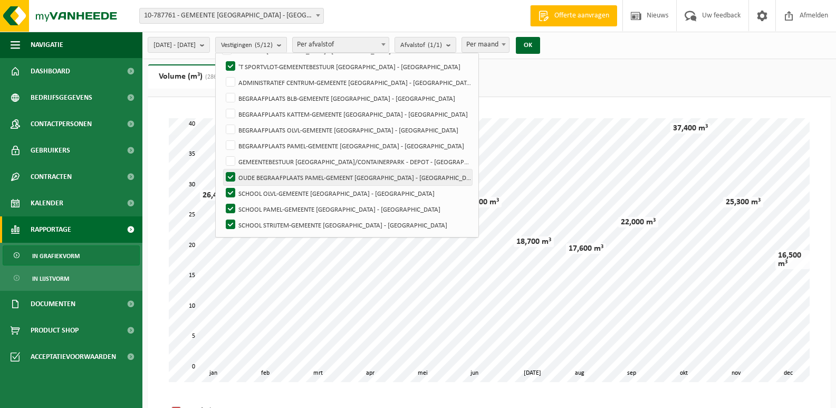
click at [253, 170] on label "OUDE BEGRAAFPLAATS PAMEL-GEMEENT [GEOGRAPHIC_DATA] - [GEOGRAPHIC_DATA]" at bounding box center [348, 177] width 248 height 16
click at [222, 169] on input "OUDE BEGRAAFPLAATS PAMEL-GEMEENT [GEOGRAPHIC_DATA] - [GEOGRAPHIC_DATA]" at bounding box center [222, 169] width 1 height 1
checkbox input "false"
click at [258, 194] on label "SCHOOL OLVL-GEMEENTE [GEOGRAPHIC_DATA] - [GEOGRAPHIC_DATA]" at bounding box center [348, 193] width 248 height 16
click at [222, 185] on input "SCHOOL OLVL-GEMEENTE [GEOGRAPHIC_DATA] - [GEOGRAPHIC_DATA]" at bounding box center [222, 185] width 1 height 1
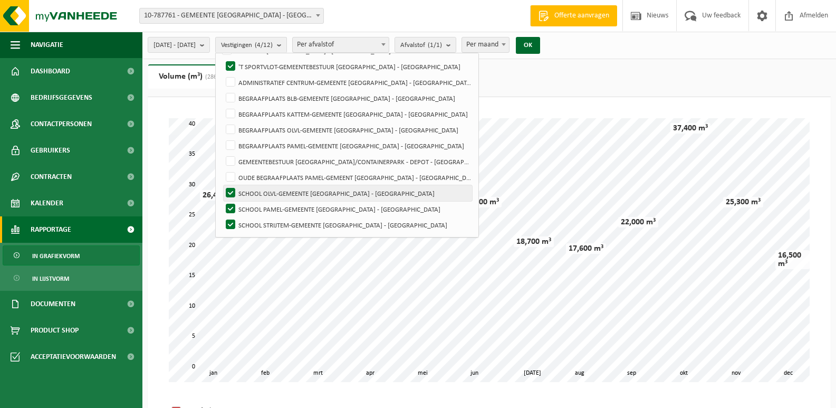
checkbox input "false"
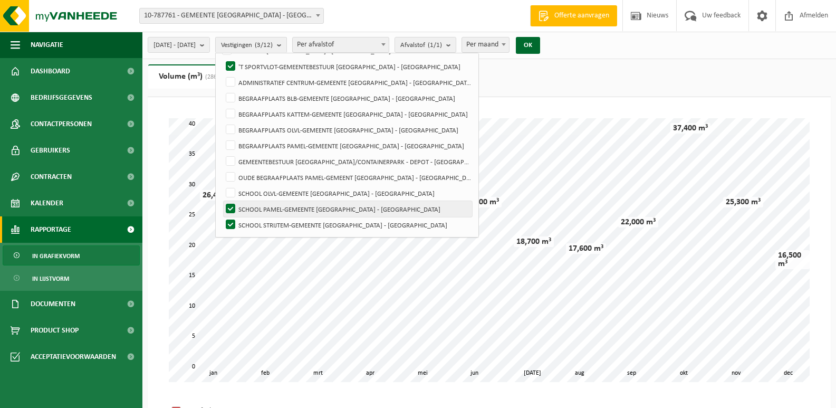
click at [255, 212] on label "SCHOOL PAMEL-GEMEENTE [GEOGRAPHIC_DATA] - [GEOGRAPHIC_DATA]" at bounding box center [348, 209] width 248 height 16
click at [222, 201] on input "SCHOOL PAMEL-GEMEENTE [GEOGRAPHIC_DATA] - [GEOGRAPHIC_DATA]" at bounding box center [222, 200] width 1 height 1
checkbox input "false"
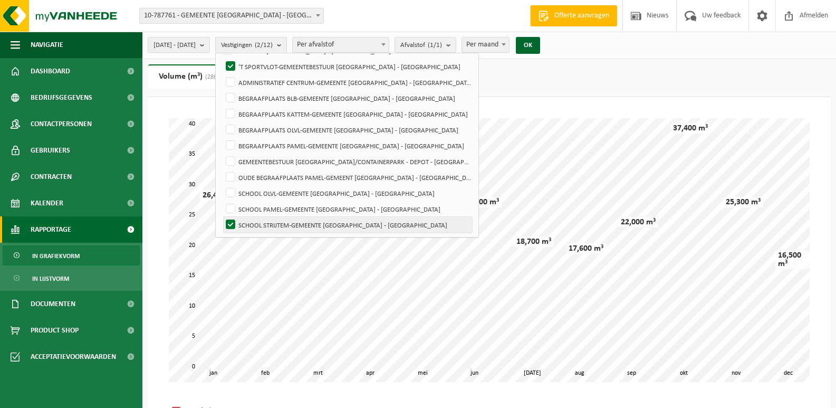
click at [256, 223] on label "SCHOOL STRIJTEM-GEMEENTE [GEOGRAPHIC_DATA] - [GEOGRAPHIC_DATA]" at bounding box center [348, 225] width 248 height 16
click at [222, 217] on input "SCHOOL STRIJTEM-GEMEENTE [GEOGRAPHIC_DATA] - [GEOGRAPHIC_DATA]" at bounding box center [222, 216] width 1 height 1
checkbox input "false"
click at [540, 52] on button "OK" at bounding box center [528, 45] width 24 height 17
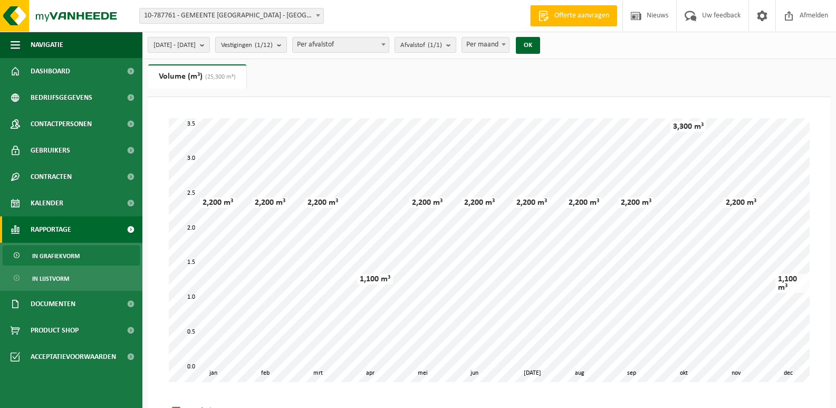
click at [273, 47] on count "(1/12)" at bounding box center [264, 45] width 18 height 7
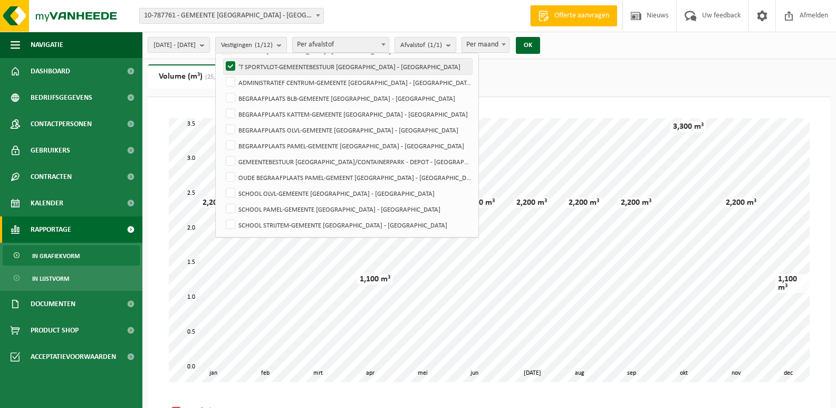
click at [265, 67] on label "'T SPORTVLOT-GEMEENTEBESTUUR [GEOGRAPHIC_DATA] - [GEOGRAPHIC_DATA]" at bounding box center [348, 67] width 248 height 16
click at [222, 59] on input "'T SPORTVLOT-GEMEENTEBESTUUR [GEOGRAPHIC_DATA] - [GEOGRAPHIC_DATA]" at bounding box center [222, 58] width 1 height 1
checkbox input "false"
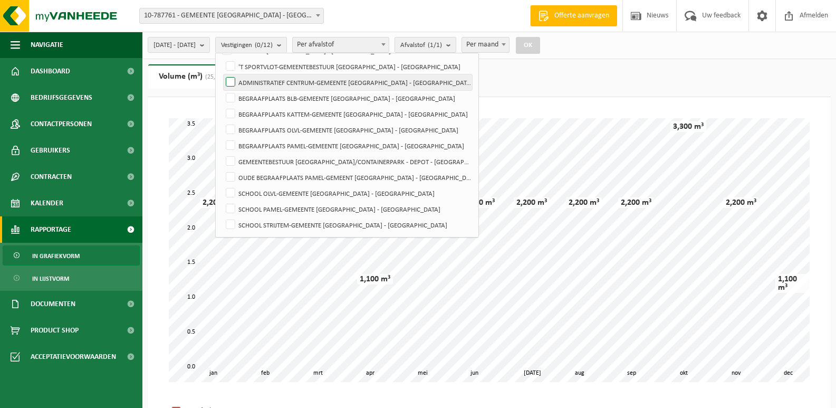
click at [264, 76] on label "ADMINISTRATIEF CENTRUM-GEMEENTE [GEOGRAPHIC_DATA] - [GEOGRAPHIC_DATA]" at bounding box center [348, 82] width 248 height 16
click at [222, 74] on input "ADMINISTRATIEF CENTRUM-GEMEENTE [GEOGRAPHIC_DATA] - [GEOGRAPHIC_DATA]" at bounding box center [222, 74] width 1 height 1
checkbox input "true"
click at [540, 41] on button "OK" at bounding box center [528, 45] width 24 height 17
